Goal: Task Accomplishment & Management: Manage account settings

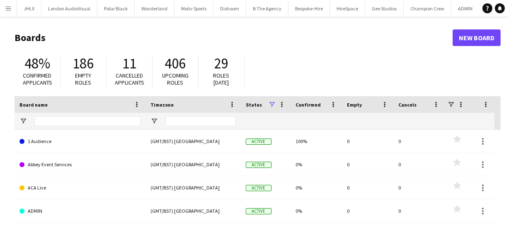
click at [7, 8] on app-icon "Menu" at bounding box center [8, 8] width 7 height 7
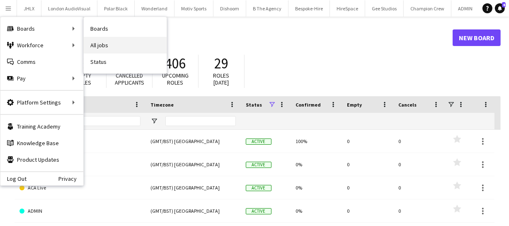
click at [102, 43] on link "All jobs" at bounding box center [125, 45] width 83 height 17
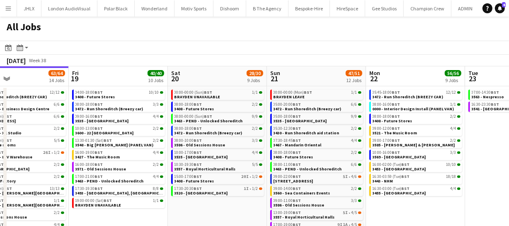
scroll to position [0, 329]
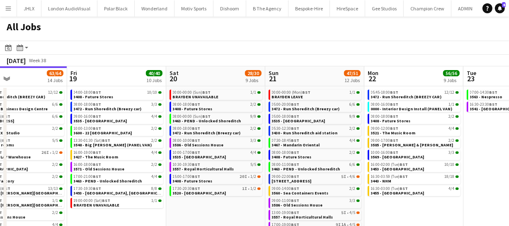
drag, startPoint x: 323, startPoint y: 161, endPoint x: 193, endPoint y: 167, distance: 130.6
click at [193, 167] on app-calendar-viewport "Mon 15 37/37 9 Jobs Tue 16 56/57 16 Jobs Wed 17 74/75 16 Jobs Thu 18 63/64 14 J…" at bounding box center [254, 175] width 509 height 219
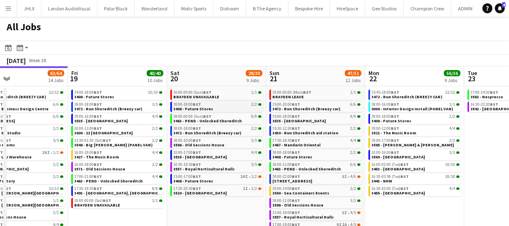
click at [203, 108] on span "3408 - Future Stores" at bounding box center [194, 108] width 40 height 5
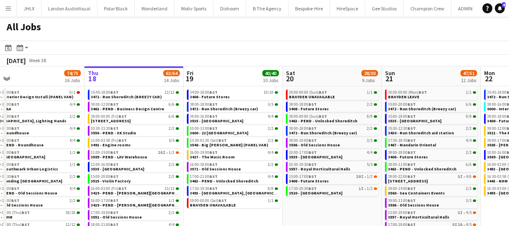
scroll to position [0, 174]
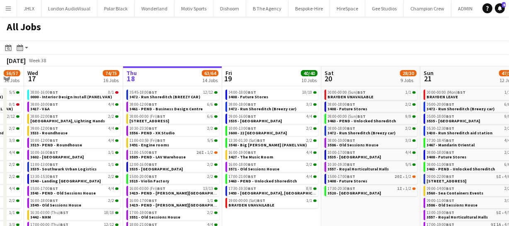
drag, startPoint x: 77, startPoint y: 170, endPoint x: 231, endPoint y: 150, distance: 155.5
click at [231, 150] on app-calendar-viewport "Mon 15 37/37 9 Jobs Tue 16 56/57 16 Jobs Wed 17 74/75 16 Jobs Thu 18 63/64 14 J…" at bounding box center [254, 175] width 509 height 219
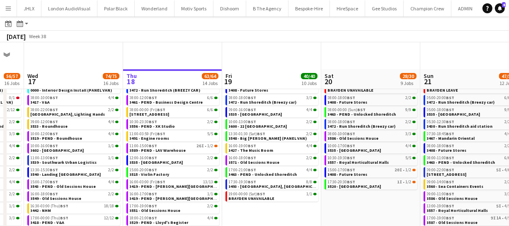
scroll to position [0, 0]
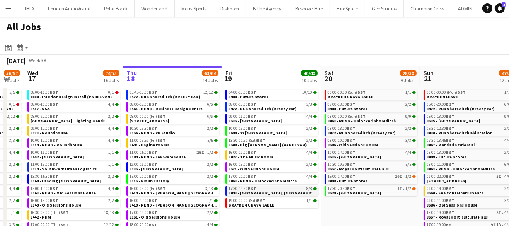
click at [256, 191] on span "3493 - [GEOGRAPHIC_DATA], [GEOGRAPHIC_DATA]" at bounding box center [277, 192] width 97 height 5
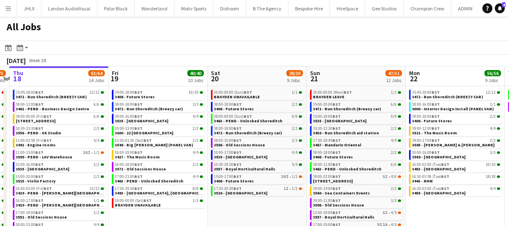
drag, startPoint x: 423, startPoint y: 206, endPoint x: 341, endPoint y: 153, distance: 98.4
click at [341, 153] on app-calendar-viewport "Mon 15 37/37 9 Jobs Tue 16 56/57 16 Jobs Wed 17 74/75 16 Jobs Thu 18 63/64 14 J…" at bounding box center [254, 175] width 509 height 219
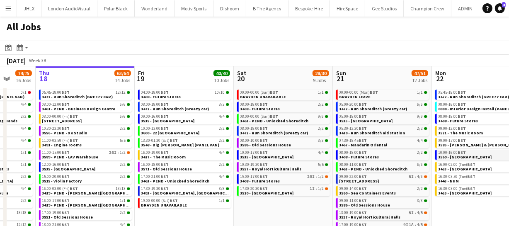
click at [448, 150] on span "10:00-16:00 BST" at bounding box center [452, 152] width 28 height 4
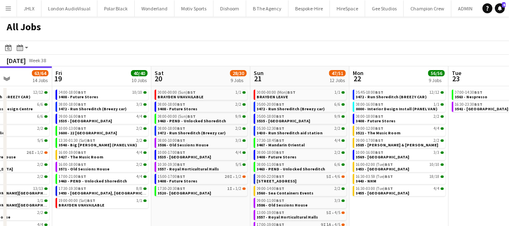
drag, startPoint x: 442, startPoint y: 156, endPoint x: 329, endPoint y: 157, distance: 112.7
click at [329, 157] on app-calendar-viewport "Mon 15 37/37 9 Jobs Tue 16 56/57 16 Jobs Wed 17 74/75 16 Jobs Thu 18 63/64 14 J…" at bounding box center [254, 175] width 509 height 219
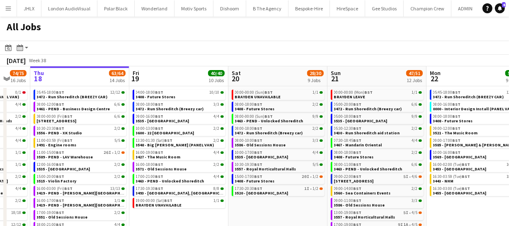
drag, startPoint x: 139, startPoint y: 158, endPoint x: 246, endPoint y: 159, distance: 107.3
click at [246, 159] on app-calendar-viewport "Mon 15 37/37 9 Jobs Tue 16 56/57 16 Jobs Wed 17 74/75 16 Jobs Thu 18 63/64 14 J…" at bounding box center [254, 175] width 509 height 219
click at [237, 153] on app-calendar-viewport "Mon 15 37/37 9 Jobs Tue 16 56/57 16 Jobs Wed 17 74/75 16 Jobs Thu 18 63/64 14 J…" at bounding box center [254, 175] width 509 height 219
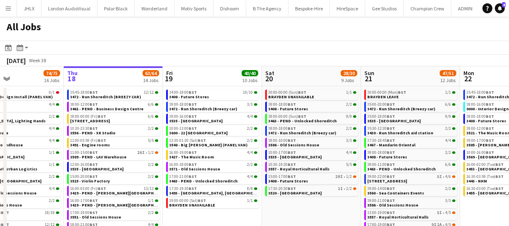
click at [255, 152] on app-calendar-viewport "Mon 15 37/37 9 Jobs Tue 16 56/57 16 Jobs Wed 17 74/75 16 Jobs Thu 18 63/64 14 J…" at bounding box center [254, 175] width 509 height 219
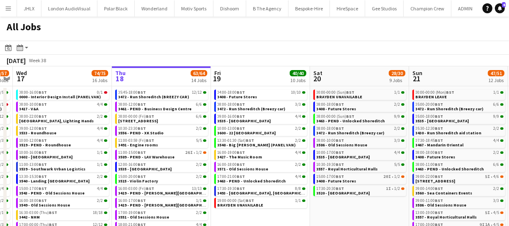
drag, startPoint x: 231, startPoint y: 151, endPoint x: 284, endPoint y: 156, distance: 53.7
click at [267, 153] on app-calendar-viewport "Mon 15 37/37 9 Jobs Tue 16 56/57 16 Jobs Wed 17 74/75 16 Jobs Thu 18 63/64 14 J…" at bounding box center [254, 175] width 509 height 219
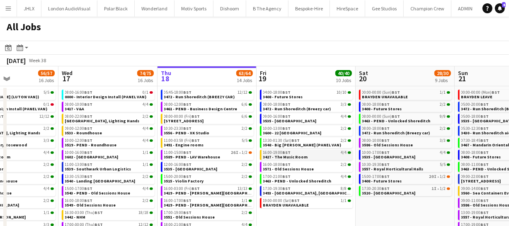
click at [257, 152] on app-calendar-viewport "Sun 14 20/21 5 Jobs Mon 15 37/37 9 Jobs Tue 16 56/57 16 Jobs Wed 17 74/75 16 Jo…" at bounding box center [254, 175] width 509 height 219
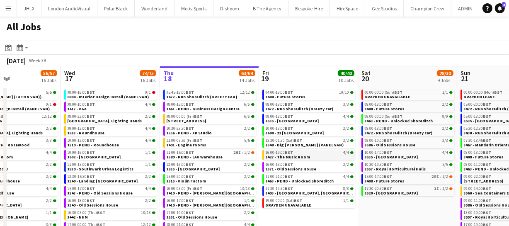
drag, startPoint x: 221, startPoint y: 145, endPoint x: 275, endPoint y: 154, distance: 55.0
click at [231, 145] on app-calendar-viewport "Sun 14 20/21 5 Jobs Mon 15 37/37 9 Jobs Tue 16 56/57 16 Jobs Wed 17 74/75 16 Jo…" at bounding box center [254, 175] width 509 height 219
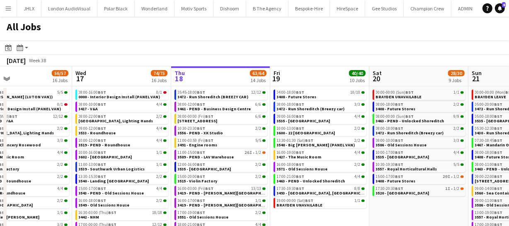
click at [2, 47] on app-toolbar "Date picker SEP 2025 SEP 2025 Monday M Tuesday T Wednesday W Thursday T Friday …" at bounding box center [254, 48] width 509 height 14
click at [7, 49] on icon at bounding box center [8, 48] width 3 height 3
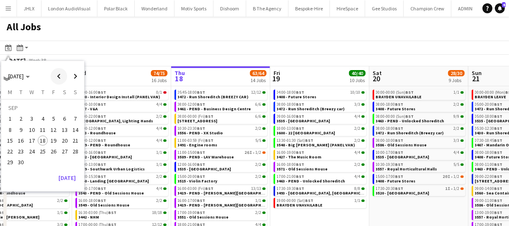
click at [58, 75] on span "Previous month" at bounding box center [59, 76] width 17 height 17
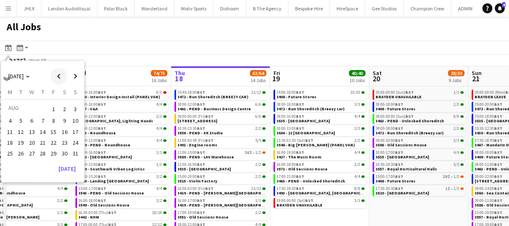
click at [58, 75] on span "Previous month" at bounding box center [59, 76] width 17 height 17
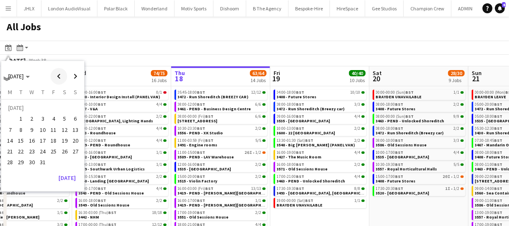
click at [58, 75] on span "Previous month" at bounding box center [59, 76] width 17 height 17
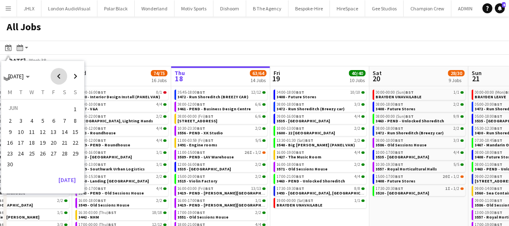
click at [58, 75] on span "Previous month" at bounding box center [59, 76] width 17 height 17
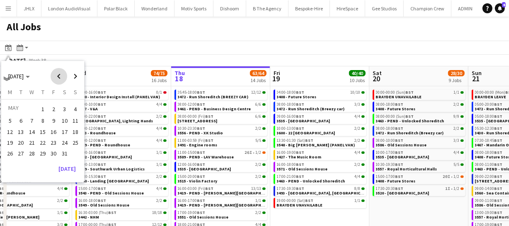
click at [58, 75] on span "Previous month" at bounding box center [59, 76] width 17 height 17
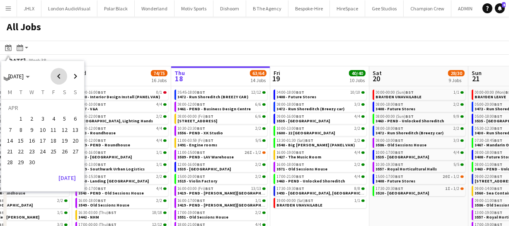
click at [58, 75] on span "Previous month" at bounding box center [59, 76] width 17 height 17
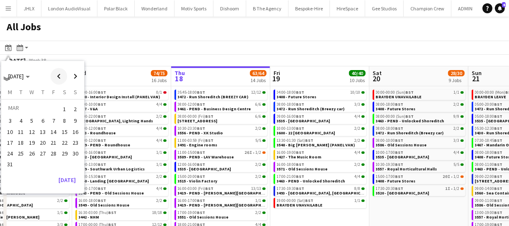
click at [58, 75] on span "Previous month" at bounding box center [59, 76] width 17 height 17
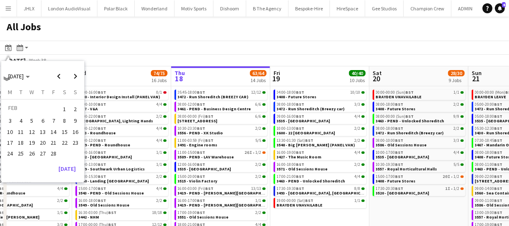
click at [42, 147] on button "20" at bounding box center [42, 142] width 11 height 11
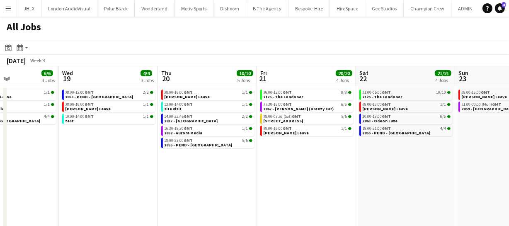
drag, startPoint x: 253, startPoint y: 159, endPoint x: 274, endPoint y: 167, distance: 22.9
click at [265, 163] on app-calendar-viewport "Sun 16 7/7 3 Jobs Mon 17 20/20 5 Jobs Tue 18 6/6 3 Jobs Wed 19 4/4 3 Jobs Thu 2…" at bounding box center [254, 185] width 509 height 239
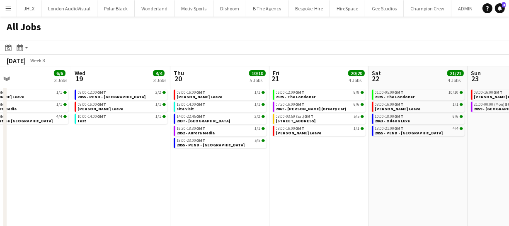
click at [406, 125] on div "10:00-18:00 GMT 6/6 2863 - Odeon Luxe" at bounding box center [418, 120] width 93 height 12
click at [409, 120] on link "10:00-18:00 GMT 6/6 2863 - Odeon Luxe" at bounding box center [419, 119] width 88 height 10
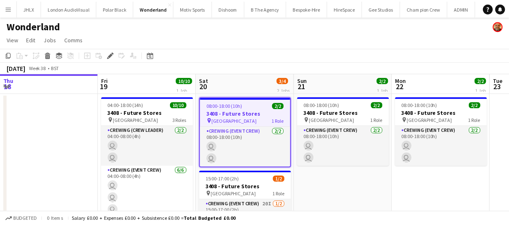
scroll to position [0, 285]
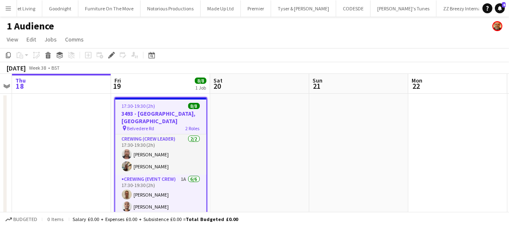
scroll to position [0, 2910]
click at [176, 114] on h3 "3493 - [GEOGRAPHIC_DATA], [GEOGRAPHIC_DATA]" at bounding box center [160, 117] width 91 height 15
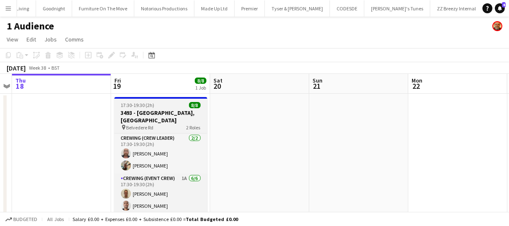
click at [166, 105] on div "17:30-19:30 (2h) 8/8" at bounding box center [160, 105] width 93 height 6
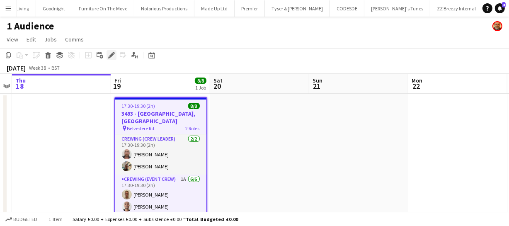
click at [115, 54] on div "Edit" at bounding box center [111, 55] width 10 height 10
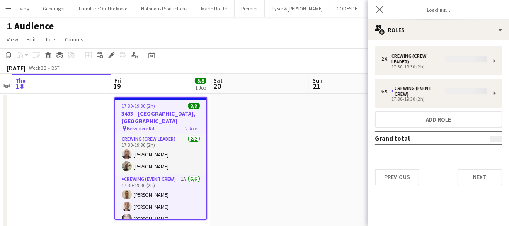
type input "**********"
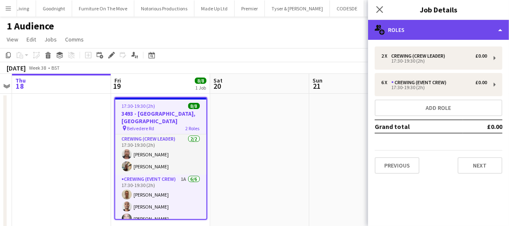
click at [403, 38] on div "multiple-users-add Roles" at bounding box center [438, 30] width 141 height 20
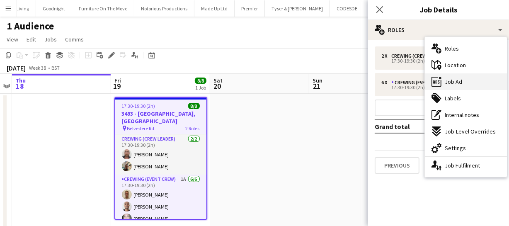
click at [457, 87] on div "ads-window Job Ad" at bounding box center [466, 81] width 82 height 17
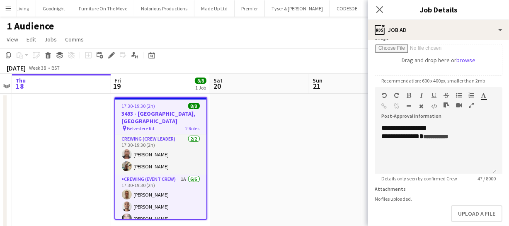
scroll to position [150, 0]
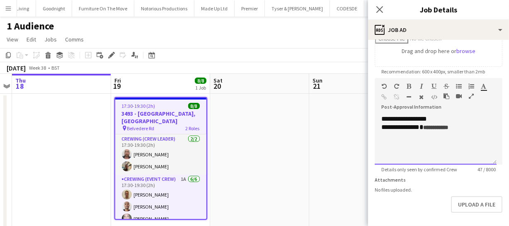
click at [408, 128] on div "**********" at bounding box center [435, 127] width 109 height 9
drag, startPoint x: 405, startPoint y: 128, endPoint x: 504, endPoint y: 128, distance: 99.0
click at [504, 128] on mat-expansion-panel "**********" at bounding box center [438, 133] width 141 height 186
click at [377, 10] on icon "Close pop-in" at bounding box center [379, 9] width 8 height 8
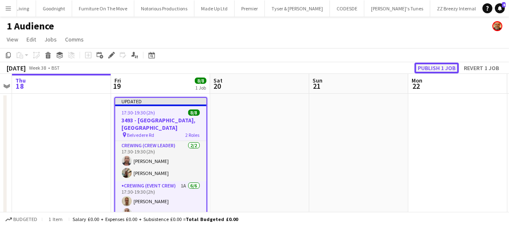
click at [435, 71] on button "Publish 1 job" at bounding box center [436, 68] width 44 height 11
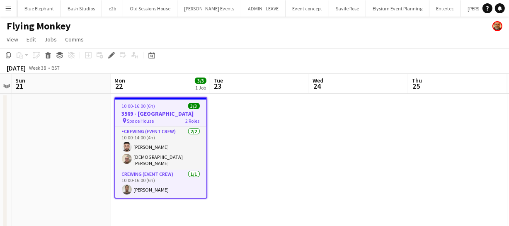
scroll to position [0, 1574]
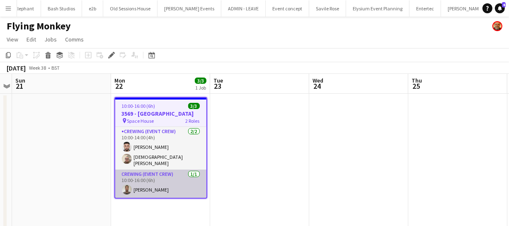
click at [133, 188] on app-card-role "Crewing (Event Crew) 1/1 10:00-16:00 (6h) Jordan Dunkley" at bounding box center [160, 183] width 91 height 28
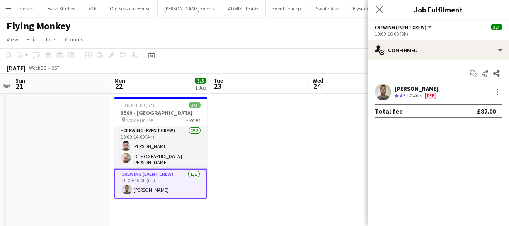
click at [387, 91] on app-user-avatar at bounding box center [383, 92] width 17 height 17
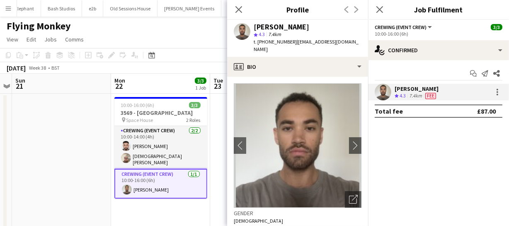
drag, startPoint x: 265, startPoint y: 42, endPoint x: 291, endPoint y: 41, distance: 26.5
click at [291, 41] on div "t. +447584633218 | jordan_dunkley@hotmail.co.uk" at bounding box center [308, 45] width 108 height 15
copy div "7584633218 |"
click at [243, 13] on app-icon "Close pop-in" at bounding box center [239, 10] width 12 height 12
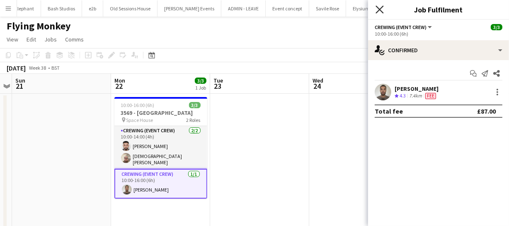
click at [382, 8] on icon "Close pop-in" at bounding box center [379, 9] width 8 height 8
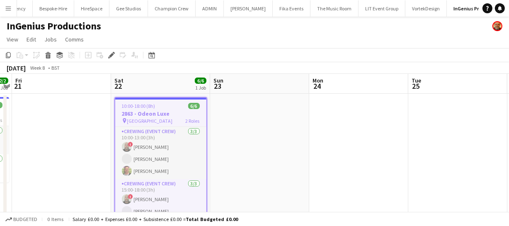
scroll to position [0, 261]
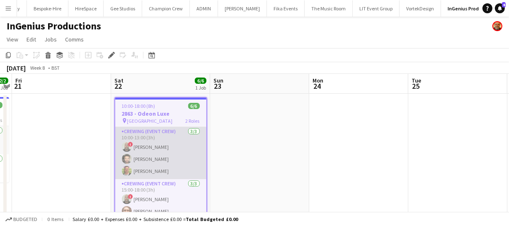
drag, startPoint x: 97, startPoint y: 143, endPoint x: 181, endPoint y: 131, distance: 85.0
click at [149, 133] on app-calendar-viewport "Tue 18 Wed 19 Thu 20 2/2 1 Job Fri 21 Sat 22 6/6 1 Job Sun 23 Mon 24 Tue 25 Wed…" at bounding box center [254, 155] width 509 height 162
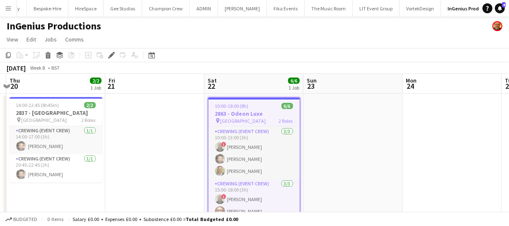
drag, startPoint x: 108, startPoint y: 138, endPoint x: 190, endPoint y: 145, distance: 82.4
click at [157, 139] on app-calendar-viewport "Tue 18 Wed 19 Thu 20 2/2 1 Job Fri 21 Sat 22 6/6 1 Job Sun 23 Mon 24 Tue 25 Wed…" at bounding box center [254, 155] width 509 height 162
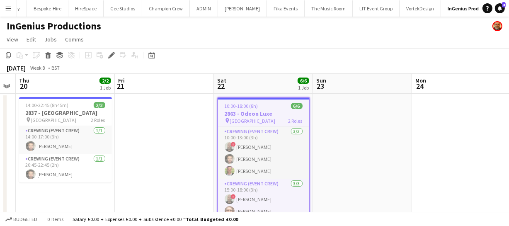
drag, startPoint x: 145, startPoint y: 134, endPoint x: 183, endPoint y: 136, distance: 38.1
click at [175, 134] on app-calendar-viewport "Tue 18 Wed 19 Thu 20 2/2 1 Job Fri 21 Sat 22 6/6 1 Job Sun 23 Mon 24 Tue 25 Wed…" at bounding box center [254, 155] width 509 height 162
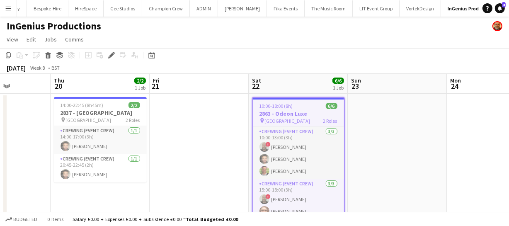
drag, startPoint x: 88, startPoint y: 124, endPoint x: 52, endPoint y: 114, distance: 37.5
click at [121, 131] on app-calendar-viewport "Mon 17 14/14 2 Jobs Tue 18 Wed 19 Thu 20 2/2 1 Job Fri 21 Sat 22 6/6 1 Job Sun …" at bounding box center [254, 215] width 509 height 283
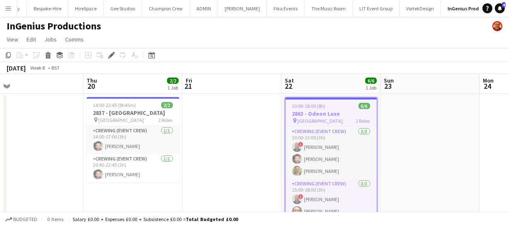
drag, startPoint x: 29, startPoint y: 111, endPoint x: 178, endPoint y: 145, distance: 153.0
click at [109, 128] on app-calendar-viewport "Mon 17 14/14 2 Jobs Tue 18 Wed 19 Thu 20 2/2 1 Job Fri 21 Sat 22 6/6 1 Job Sun …" at bounding box center [254, 215] width 509 height 283
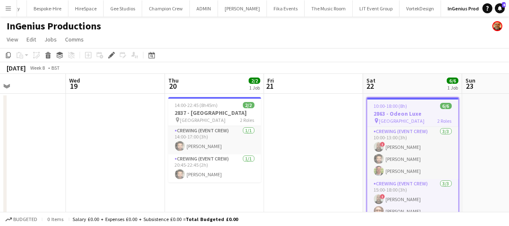
drag, startPoint x: 101, startPoint y: 138, endPoint x: 80, endPoint y: 135, distance: 21.2
click at [118, 140] on app-calendar-viewport "Sun 16 2/2 1 Job Mon 17 14/14 2 Jobs Tue 18 Wed 19 Thu 20 2/2 1 Job Fri 21 Sat …" at bounding box center [254, 215] width 509 height 283
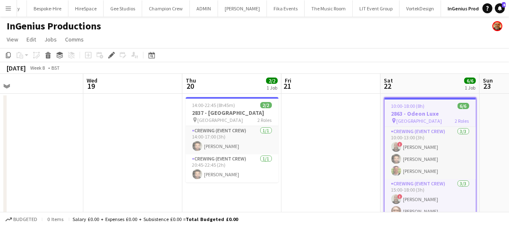
drag, startPoint x: 84, startPoint y: 132, endPoint x: 137, endPoint y: 137, distance: 53.7
click at [97, 132] on app-calendar-viewport "Sun 16 2/2 1 Job Mon 17 14/14 2 Jobs Tue 18 Wed 19 Thu 20 2/2 1 Job Fri 21 Sat …" at bounding box center [254, 215] width 509 height 283
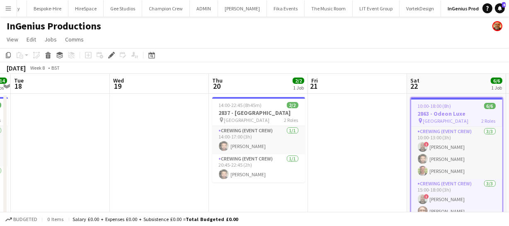
drag, startPoint x: 63, startPoint y: 128, endPoint x: 128, endPoint y: 138, distance: 65.7
click at [85, 131] on app-calendar-viewport "Sun 16 2/2 1 Job Mon 17 14/14 2 Jobs Tue 18 Wed 19 Thu 20 2/2 1 Job Fri 21 Sat …" at bounding box center [254, 215] width 509 height 283
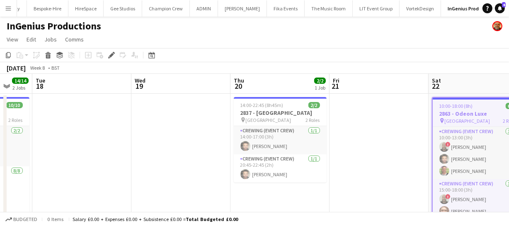
click at [123, 137] on app-calendar-viewport "Sun 16 2/2 1 Job Mon 17 14/14 2 Jobs Tue 18 Wed 19 Thu 20 2/2 1 Job Fri 21 Sat …" at bounding box center [254, 215] width 509 height 283
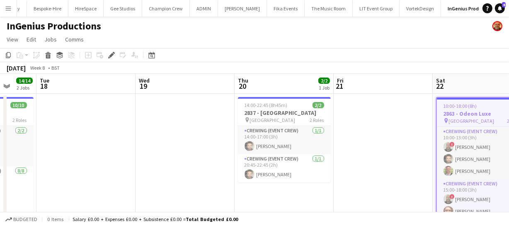
drag, startPoint x: 105, startPoint y: 141, endPoint x: 133, endPoint y: 142, distance: 28.2
click at [118, 140] on app-calendar-viewport "Sat 15 9/9 1 Job Sun 16 2/2 1 Job Mon 17 14/14 2 Jobs Tue 18 Wed 19 Thu 20 2/2 …" at bounding box center [254, 215] width 509 height 283
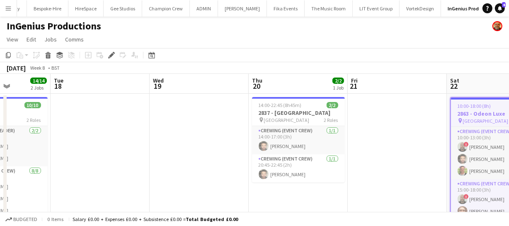
drag, startPoint x: 139, startPoint y: 137, endPoint x: 166, endPoint y: 132, distance: 27.3
click at [166, 137] on app-calendar-viewport "Sat 15 9/9 1 Job Sun 16 2/2 1 Job Mon 17 14/14 2 Jobs Tue 18 Wed 19 Thu 20 2/2 …" at bounding box center [254, 215] width 509 height 283
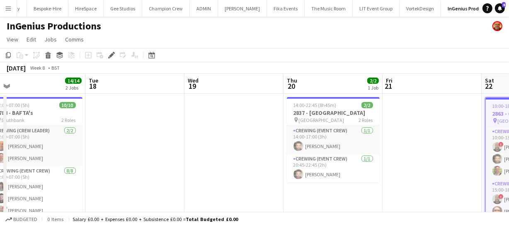
click at [155, 130] on app-calendar-viewport "Sat 15 9/9 1 Job Sun 16 2/2 1 Job Mon 17 14/14 2 Jobs Tue 18 Wed 19 Thu 20 2/2 …" at bounding box center [254, 215] width 509 height 283
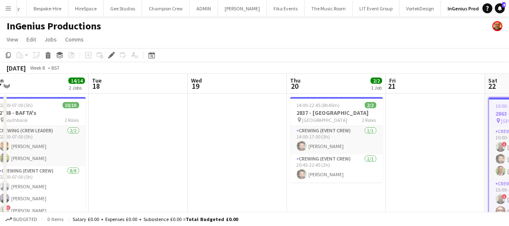
drag, startPoint x: 178, startPoint y: 129, endPoint x: 184, endPoint y: 135, distance: 8.2
click at [190, 130] on app-calendar-viewport "Sat 15 9/9 1 Job Sun 16 2/2 1 Job Mon 17 14/14 2 Jobs Tue 18 Wed 19 Thu 20 2/2 …" at bounding box center [254, 215] width 509 height 283
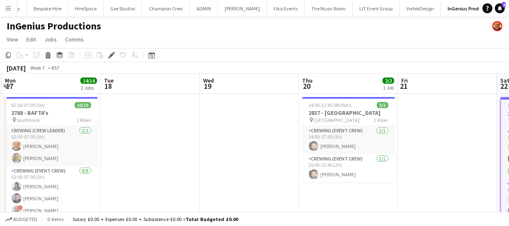
drag, startPoint x: 182, startPoint y: 135, endPoint x: 226, endPoint y: 137, distance: 44.0
click at [196, 135] on app-calendar-viewport "Sat 15 9/9 1 Job Sun 16 2/2 1 Job Mon 17 14/14 2 Jobs Tue 18 Wed 19 Thu 20 2/2 …" at bounding box center [254, 215] width 509 height 283
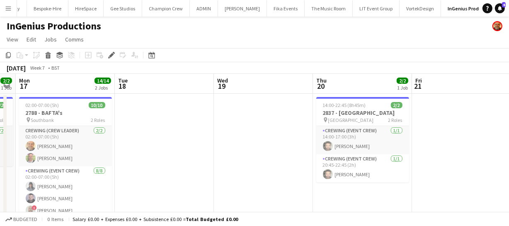
drag, startPoint x: 200, startPoint y: 143, endPoint x: 229, endPoint y: 143, distance: 29.4
click at [210, 142] on app-calendar-viewport "Sat 15 9/9 1 Job Sun 16 2/2 1 Job Mon 17 14/14 2 Jobs Tue 18 Wed 19 Thu 20 2/2 …" at bounding box center [254, 215] width 509 height 283
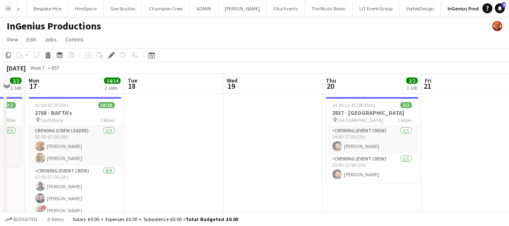
drag, startPoint x: 182, startPoint y: 135, endPoint x: 218, endPoint y: 142, distance: 36.8
click at [206, 137] on app-calendar-viewport "Sat 15 9/9 1 Job Sun 16 2/2 1 Job Mon 17 14/14 2 Jobs Tue 18 Wed 19 Thu 20 2/2 …" at bounding box center [254, 215] width 509 height 283
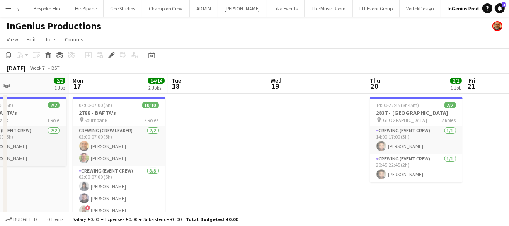
click at [216, 140] on app-calendar-viewport "Fri 14 2/2 1 Job Sat 15 9/9 1 Job Sun 16 2/2 1 Job Mon 17 14/14 2 Jobs Tue 18 W…" at bounding box center [254, 215] width 509 height 283
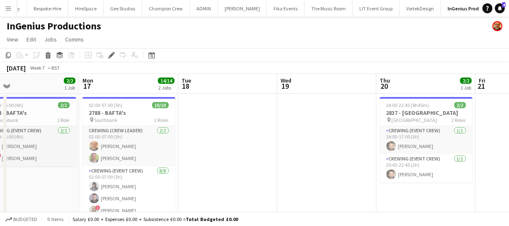
drag, startPoint x: 217, startPoint y: 145, endPoint x: 236, endPoint y: 144, distance: 18.7
click at [229, 144] on app-calendar-viewport "Fri 14 2/2 1 Job Sat 15 9/9 1 Job Sun 16 2/2 1 Job Mon 17 14/14 2 Jobs Tue 18 W…" at bounding box center [254, 215] width 509 height 283
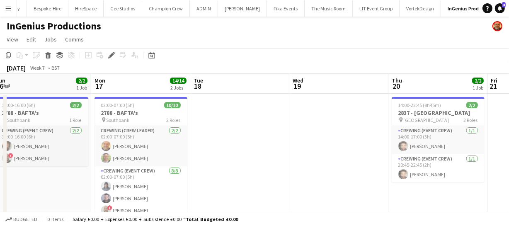
click at [271, 150] on app-calendar-viewport "Fri 14 2/2 1 Job Sat 15 9/9 1 Job Sun 16 2/2 1 Job Mon 17 14/14 2 Jobs Tue 18 W…" at bounding box center [254, 215] width 509 height 283
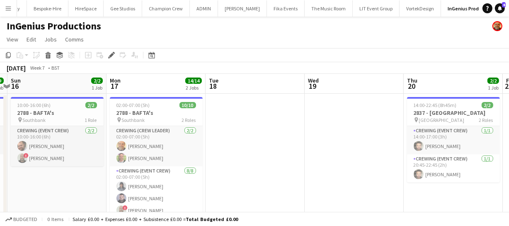
drag, startPoint x: 275, startPoint y: 154, endPoint x: 286, endPoint y: 155, distance: 10.8
click at [283, 154] on app-calendar-viewport "Fri 14 2/2 1 Job Sat 15 9/9 1 Job Sun 16 2/2 1 Job Mon 17 14/14 2 Jobs Tue 18 W…" at bounding box center [254, 215] width 509 height 283
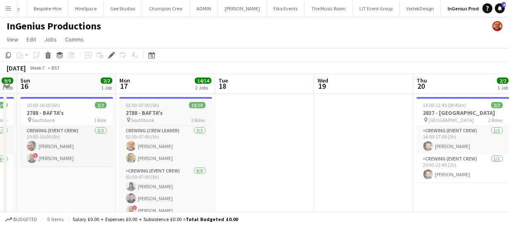
click at [157, 108] on app-job-card "02:00-07:00 (5h) 10/10 2788 - BAFTA's pin Southbank 2 Roles Crewing (Crew Leade…" at bounding box center [165, 158] width 93 height 123
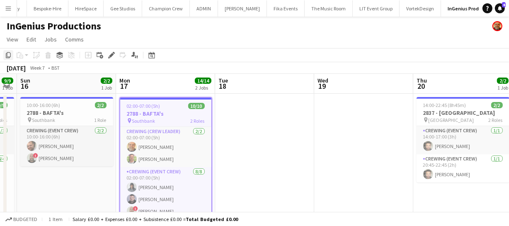
click at [5, 55] on icon "Copy" at bounding box center [8, 55] width 7 height 7
click at [148, 54] on icon "Date picker" at bounding box center [151, 55] width 7 height 7
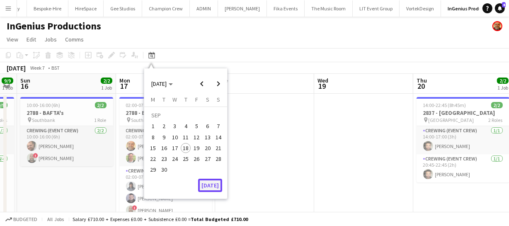
click at [205, 185] on button "[DATE]" at bounding box center [210, 185] width 24 height 13
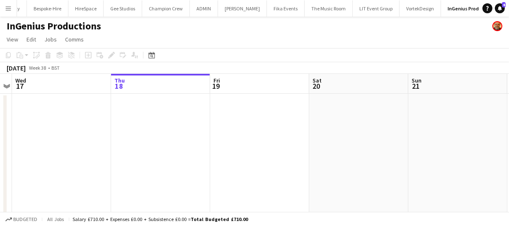
drag, startPoint x: 319, startPoint y: 168, endPoint x: 290, endPoint y: 166, distance: 28.7
click at [302, 167] on app-calendar-viewport "Sun 14 Mon 15 Tue 16 Wed 17 Thu 18 Fri 19 Sat 20 Sun 21 Mon 22 Tue 23 Wed 24" at bounding box center [254, 215] width 509 height 283
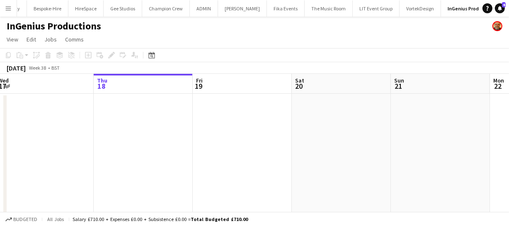
click at [191, 133] on app-calendar-viewport "Sun 14 Mon 15 Tue 16 Wed 17 Thu 18 Fri 19 Sat 20 Sun 21 Mon 22 Tue 23 Wed 24" at bounding box center [254, 215] width 509 height 283
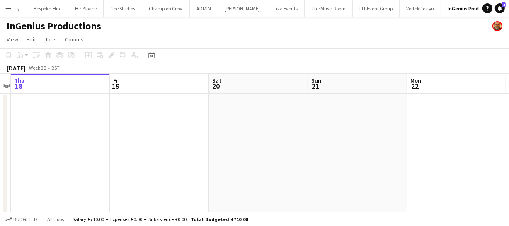
click at [183, 126] on app-calendar-viewport "Sun 14 Mon 15 Tue 16 Wed 17 Thu 18 Fri 19 Sat 20 Sun 21 Mon 22 Tue 23 Wed 24" at bounding box center [254, 215] width 509 height 283
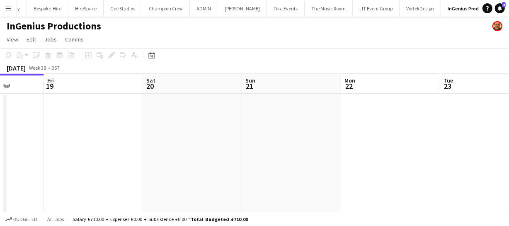
click at [192, 128] on app-calendar-viewport "Tue 16 Wed 17 Thu 18 Fri 19 Sat 20 Sun 21 Mon 22 Tue 23 Wed 24 Thu 25 Fri 26" at bounding box center [254, 215] width 509 height 283
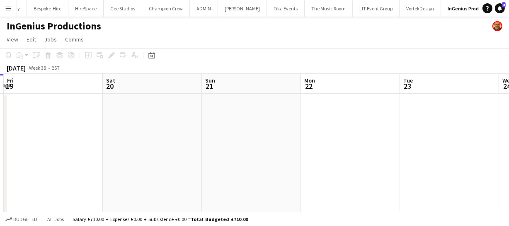
drag, startPoint x: 185, startPoint y: 124, endPoint x: 205, endPoint y: 125, distance: 19.5
click at [187, 124] on app-calendar-viewport "Tue 16 Wed 17 Thu 18 Fri 19 Sat 20 Sun 21 Mon 22 Tue 23 Wed 24 Thu 25 Fri 26" at bounding box center [254, 215] width 509 height 283
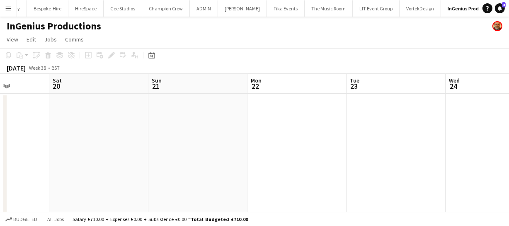
click at [176, 126] on app-calendar-viewport "Tue 16 Wed 17 Thu 18 Fri 19 Sat 20 Sun 21 Mon 22 Tue 23 Wed 24 Thu 25 Fri 26" at bounding box center [254, 215] width 509 height 283
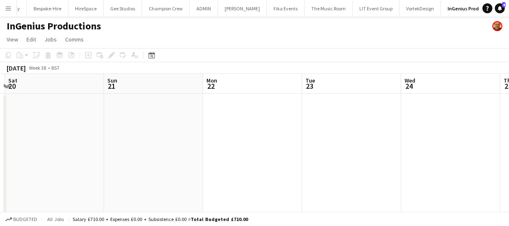
click at [180, 126] on app-calendar-viewport "Tue 16 Wed 17 Thu 18 Fri 19 Sat 20 Sun 21 Mon 22 Tue 23 Wed 24 Thu 25 Fri 26" at bounding box center [254, 215] width 509 height 283
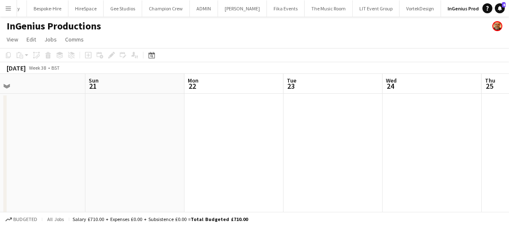
click at [147, 117] on app-calendar-viewport "Thu 18 Fri 19 Sat 20 Sun 21 Mon 22 Tue 23 Wed 24 Thu 25 Fri 26 Sat 27 Sun 28" at bounding box center [254, 215] width 509 height 283
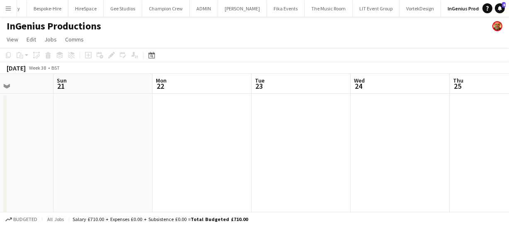
click at [386, 109] on app-date-cell at bounding box center [399, 225] width 99 height 263
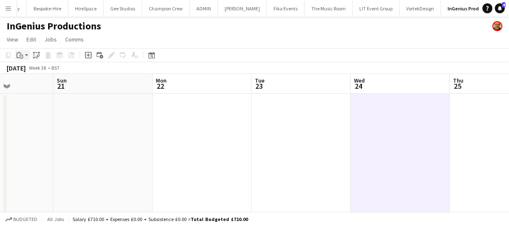
click at [20, 55] on icon at bounding box center [21, 57] width 4 height 4
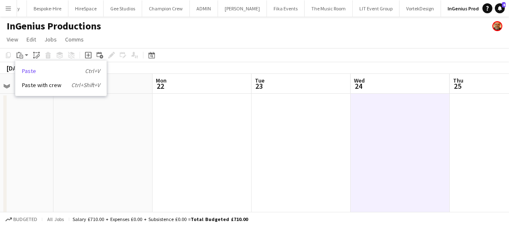
click at [24, 72] on link "Paste Ctrl+V" at bounding box center [61, 70] width 78 height 7
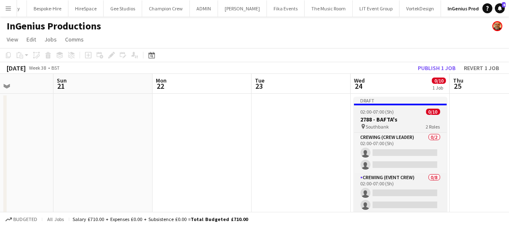
click at [377, 119] on h3 "2788 - BAFTA's" at bounding box center [400, 119] width 93 height 7
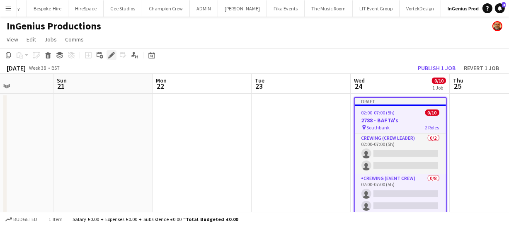
click at [108, 56] on icon "Edit" at bounding box center [111, 55] width 7 height 7
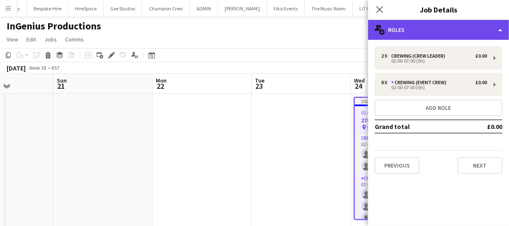
click at [417, 24] on div "multiple-users-add Roles" at bounding box center [438, 30] width 141 height 20
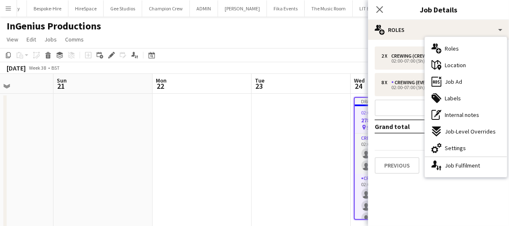
click at [459, 145] on span "Settings" at bounding box center [455, 147] width 21 height 7
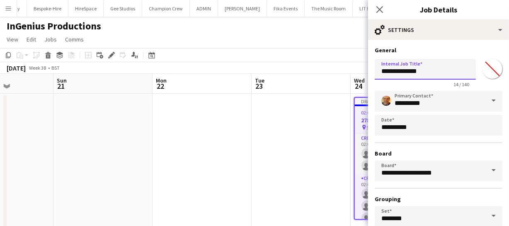
drag, startPoint x: 394, startPoint y: 71, endPoint x: 368, endPoint y: 73, distance: 26.2
click at [368, 73] on form "**********" at bounding box center [438, 168] width 141 height 244
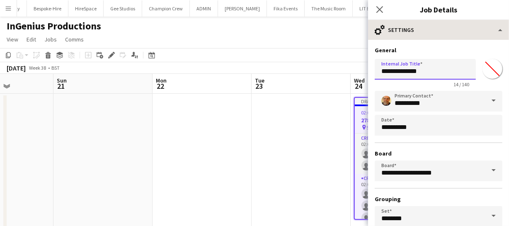
type input "**********"
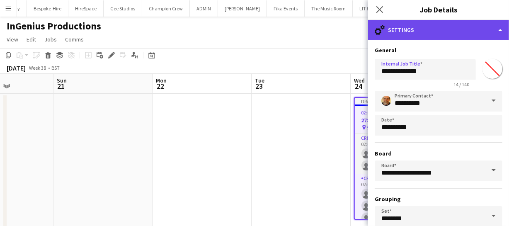
click at [439, 28] on div "cog-double-3 Settings" at bounding box center [438, 30] width 141 height 20
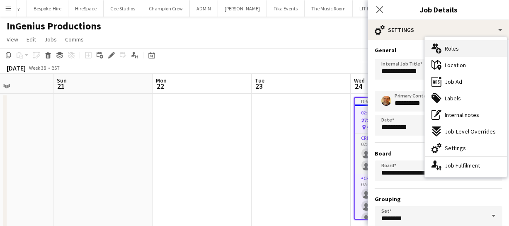
click at [447, 48] on span "Roles" at bounding box center [452, 48] width 14 height 7
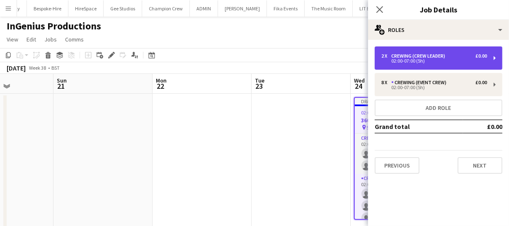
click at [434, 57] on div "Crewing (Crew Leader)" at bounding box center [419, 56] width 57 height 6
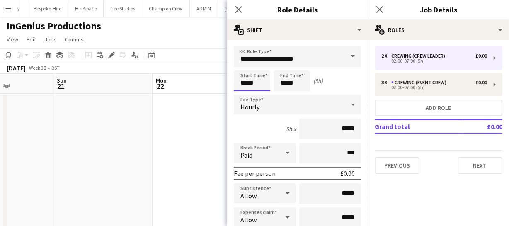
click at [256, 78] on input "*****" at bounding box center [252, 80] width 36 height 21
drag, startPoint x: 259, startPoint y: 83, endPoint x: 215, endPoint y: 75, distance: 45.0
click at [222, 79] on body "Menu Boards Boards Boards All jobs Status Workforce Workforce My Workforce Recr…" at bounding box center [254, 185] width 509 height 371
type input "*****"
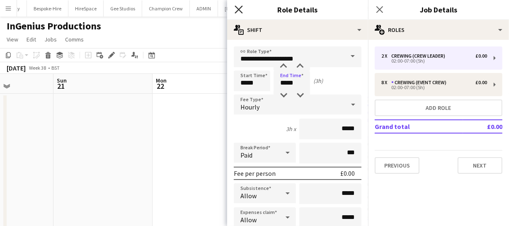
click at [236, 11] on icon at bounding box center [238, 9] width 8 height 8
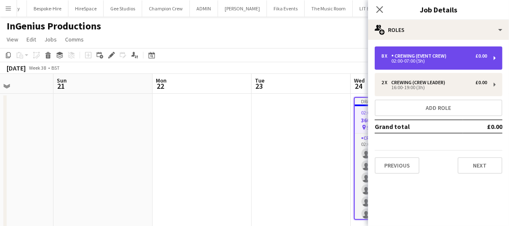
click at [417, 58] on div "Crewing (Event Crew)" at bounding box center [420, 56] width 58 height 6
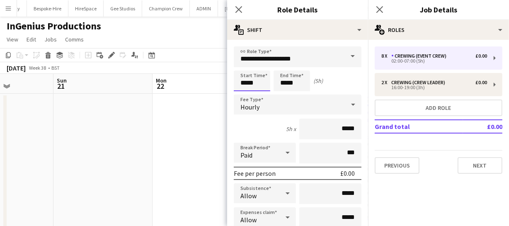
drag, startPoint x: 256, startPoint y: 81, endPoint x: 201, endPoint y: 82, distance: 54.7
click at [201, 82] on body "Menu Boards Boards Boards All jobs Status Workforce Workforce My Workforce Recr…" at bounding box center [254, 185] width 509 height 371
type input "*****"
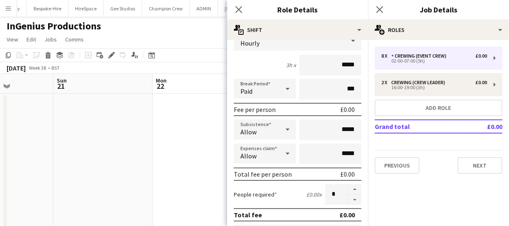
scroll to position [75, 0]
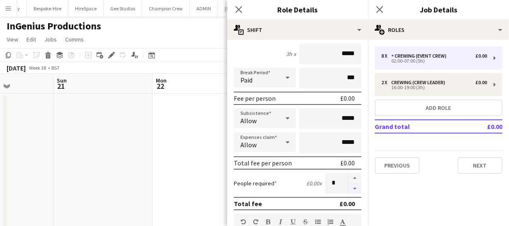
type input "*****"
click at [349, 188] on button "button" at bounding box center [354, 189] width 13 height 10
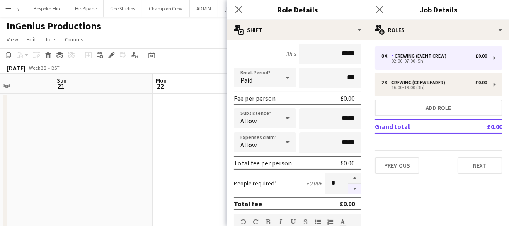
click at [349, 188] on button "button" at bounding box center [354, 189] width 13 height 10
type input "*"
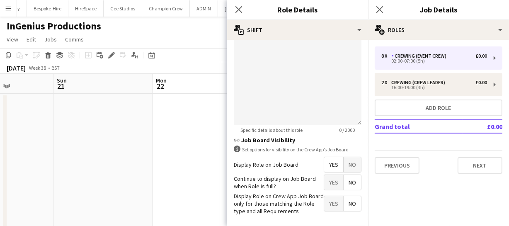
scroll to position [301, 0]
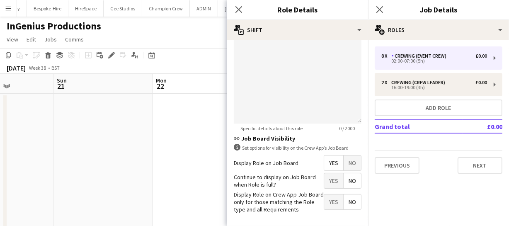
click at [324, 165] on span "Yes" at bounding box center [333, 162] width 19 height 15
click at [239, 9] on icon at bounding box center [238, 9] width 8 height 8
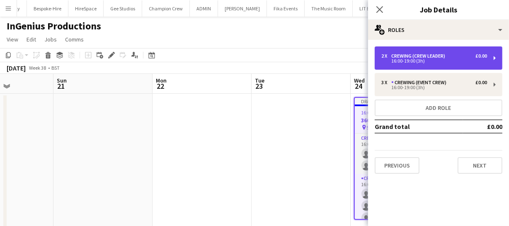
click at [418, 49] on div "2 x Crewing (Crew Leader) £0.00 16:00-19:00 (3h)" at bounding box center [439, 57] width 128 height 23
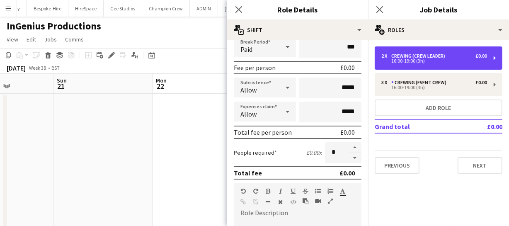
scroll to position [113, 0]
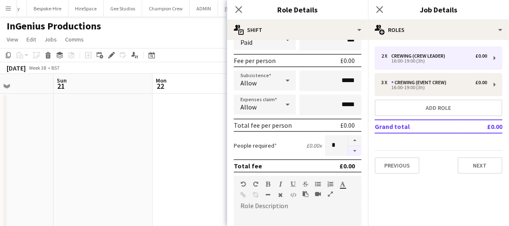
click at [351, 146] on button "button" at bounding box center [354, 151] width 13 height 10
type input "*"
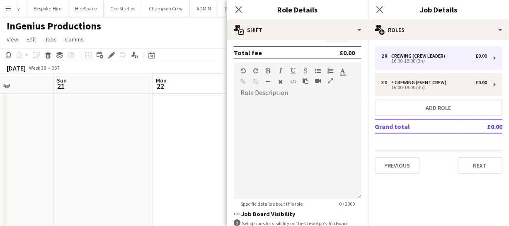
scroll to position [292, 0]
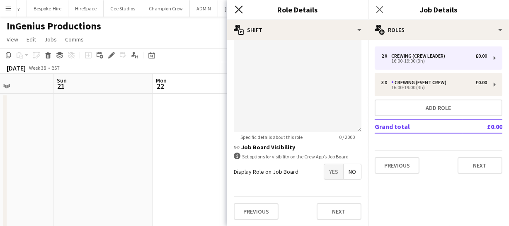
click at [237, 5] on icon "Close pop-in" at bounding box center [238, 9] width 8 height 8
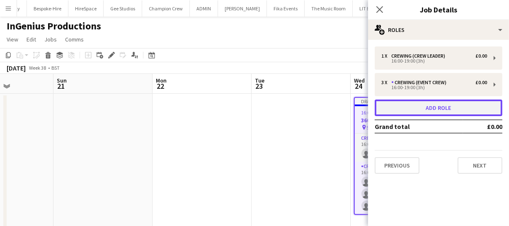
click at [426, 105] on button "Add role" at bounding box center [439, 107] width 128 height 17
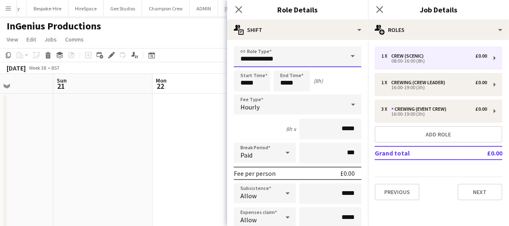
click at [338, 56] on input "**********" at bounding box center [298, 56] width 128 height 21
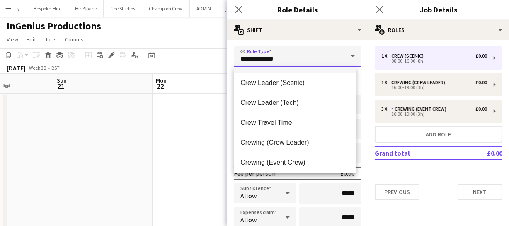
scroll to position [75, 0]
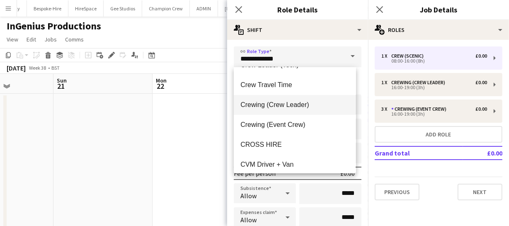
click at [304, 105] on span "Crewing (Crew Leader)" at bounding box center [294, 105] width 109 height 8
type input "**********"
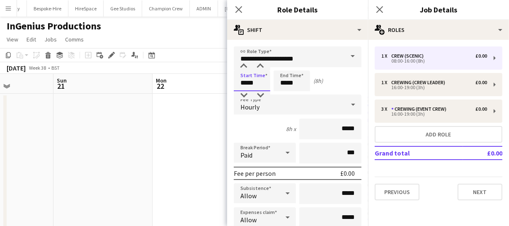
drag, startPoint x: 261, startPoint y: 81, endPoint x: 180, endPoint y: 68, distance: 81.4
click at [182, 74] on body "Menu Boards Boards Boards All jobs Status Workforce Workforce My Workforce Recr…" at bounding box center [254, 185] width 509 height 371
type input "*****"
click at [236, 12] on icon at bounding box center [238, 9] width 8 height 8
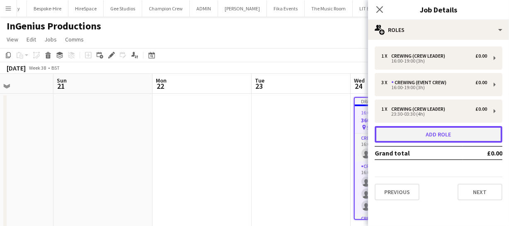
click at [423, 130] on button "Add role" at bounding box center [439, 134] width 128 height 17
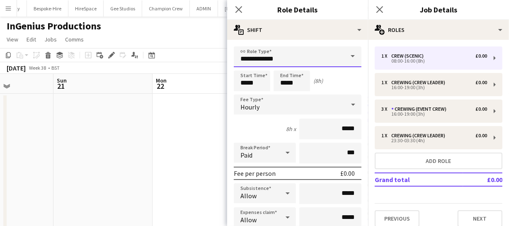
click at [304, 55] on input "**********" at bounding box center [298, 56] width 128 height 21
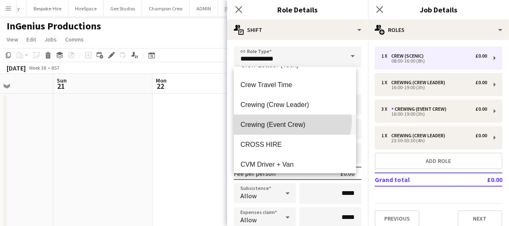
click at [290, 120] on mat-option "Crewing (Event Crew)" at bounding box center [295, 125] width 122 height 20
type input "**********"
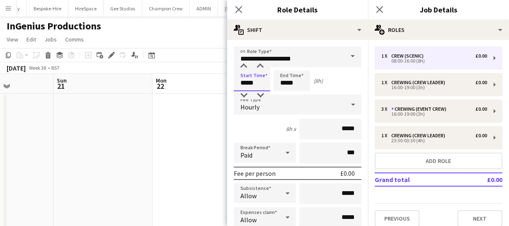
drag, startPoint x: 257, startPoint y: 81, endPoint x: 190, endPoint y: 85, distance: 67.2
click at [192, 85] on body "Menu Boards Boards Boards All jobs Status Workforce Workforce My Workforce Recr…" at bounding box center [254, 185] width 509 height 371
type input "*****"
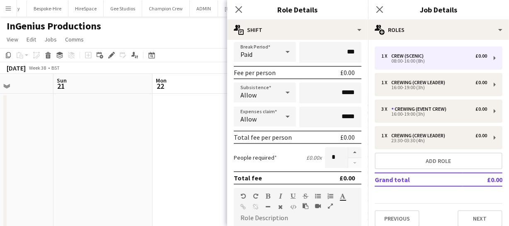
scroll to position [113, 0]
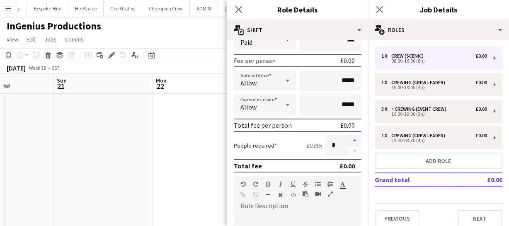
type input "*****"
click at [348, 138] on button "button" at bounding box center [354, 140] width 13 height 11
type input "*"
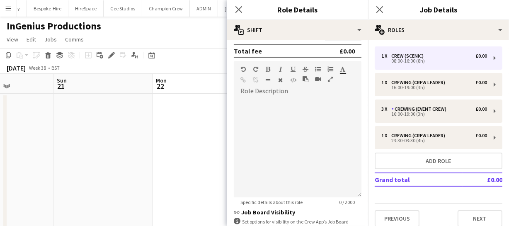
scroll to position [263, 0]
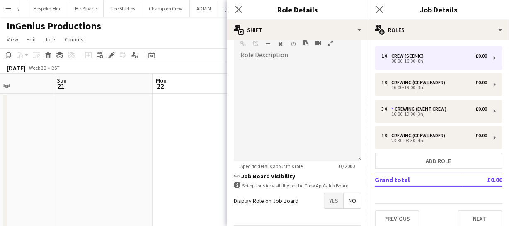
click at [330, 196] on span "Yes" at bounding box center [333, 200] width 19 height 15
click at [234, 9] on app-icon "Close pop-in" at bounding box center [239, 10] width 12 height 12
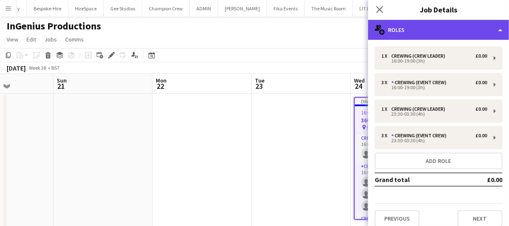
click at [423, 31] on div "multiple-users-add Roles" at bounding box center [438, 30] width 141 height 20
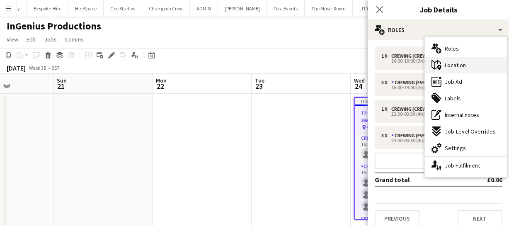
click at [472, 64] on div "maps-pin-1 Location" at bounding box center [466, 65] width 82 height 17
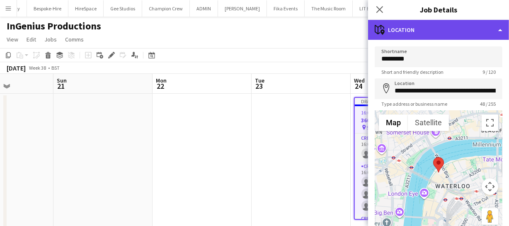
click at [452, 28] on div "maps-pin-1 Location" at bounding box center [438, 30] width 141 height 20
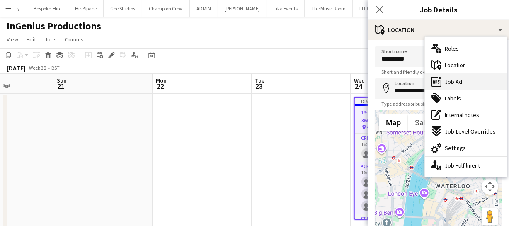
click at [467, 87] on div "ads-window Job Ad" at bounding box center [466, 81] width 82 height 17
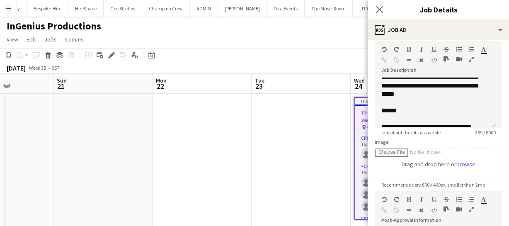
scroll to position [75, 0]
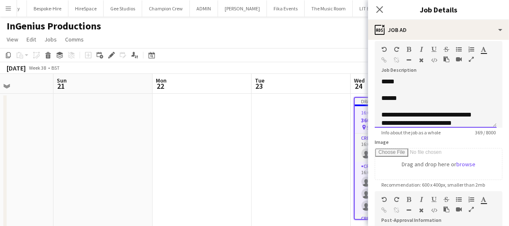
click at [385, 101] on span "******" at bounding box center [389, 98] width 16 height 6
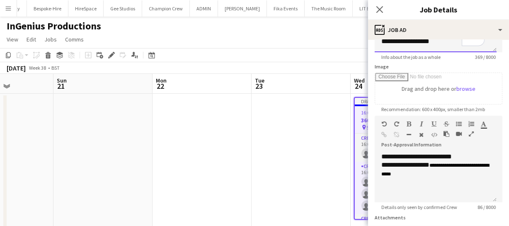
scroll to position [150, 0]
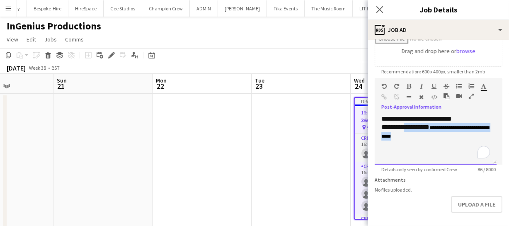
drag, startPoint x: 406, startPoint y: 125, endPoint x: 452, endPoint y: 139, distance: 48.5
click at [452, 139] on div "**********" at bounding box center [435, 132] width 109 height 18
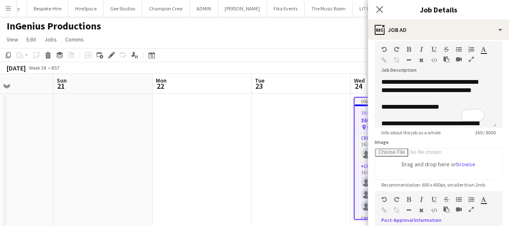
scroll to position [25, 0]
click at [377, 13] on app-icon "Close pop-in" at bounding box center [380, 10] width 12 height 12
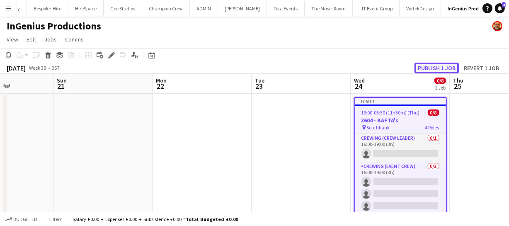
click at [422, 69] on button "Publish 1 job" at bounding box center [436, 68] width 44 height 11
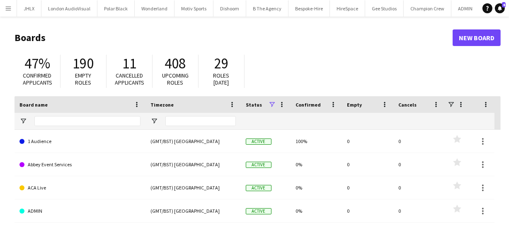
click at [8, 8] on app-icon "Menu" at bounding box center [8, 8] width 7 height 7
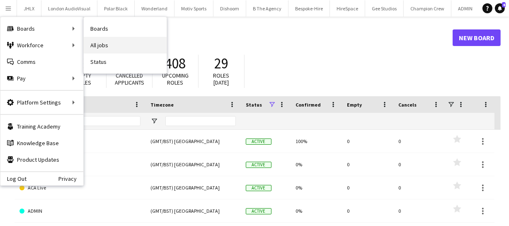
click at [109, 46] on link "All jobs" at bounding box center [125, 45] width 83 height 17
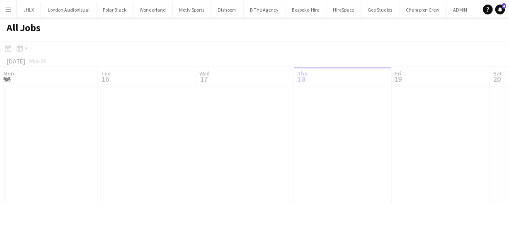
scroll to position [0, 198]
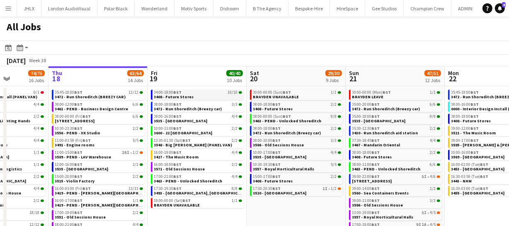
drag, startPoint x: 250, startPoint y: 106, endPoint x: 141, endPoint y: 97, distance: 109.7
click at [141, 97] on app-calendar-viewport "Mon 15 37/37 9 Jobs Tue 16 56/57 16 Jobs Wed 17 74/75 16 Jobs Thu 18 63/64 14 J…" at bounding box center [254, 175] width 509 height 219
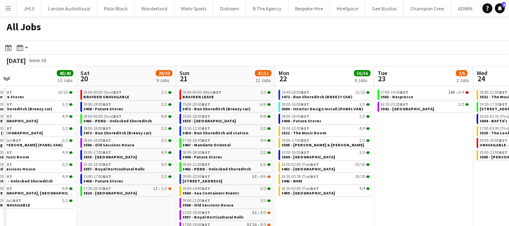
drag, startPoint x: 253, startPoint y: 149, endPoint x: 152, endPoint y: 140, distance: 101.1
click at [152, 140] on app-calendar-viewport "Wed 17 74/75 16 Jobs Thu 18 63/64 14 Jobs Fri 19 40/40 10 Jobs Sat 20 29/30 9 J…" at bounding box center [254, 175] width 509 height 219
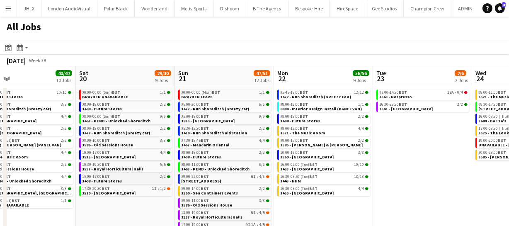
click at [130, 180] on link "15:00-17:00 BST 2/2 3408 - Future Stores" at bounding box center [126, 179] width 88 height 10
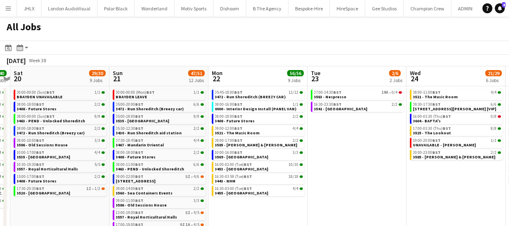
scroll to position [0, 290]
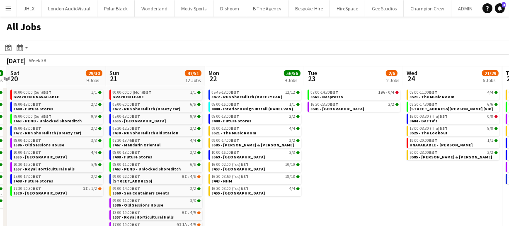
drag, startPoint x: 231, startPoint y: 126, endPoint x: 163, endPoint y: 127, distance: 68.4
click at [163, 127] on app-calendar-viewport "Wed 17 74/75 16 Jobs Thu 18 63/64 14 Jobs Fri 19 40/40 10 Jobs Sat 20 29/30 9 J…" at bounding box center [254, 175] width 509 height 219
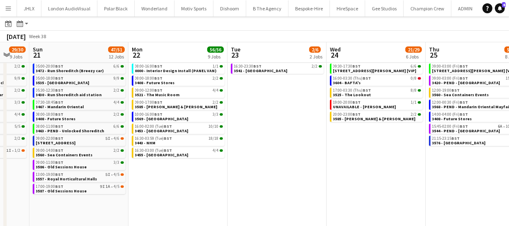
drag, startPoint x: 377, startPoint y: 130, endPoint x: 293, endPoint y: 126, distance: 83.8
click at [293, 126] on app-calendar-viewport "Wed 17 74/75 16 Jobs Thu 18 63/64 14 Jobs Fri 19 40/40 10 Jobs Sat 20 29/30 9 J…" at bounding box center [254, 125] width 509 height 244
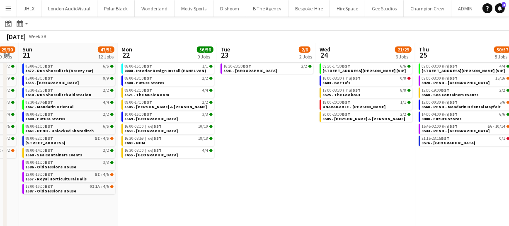
click at [269, 127] on app-all-jobs "All Jobs Date picker [DATE] [DATE] [DATE] M [DATE] T [DATE] W [DATE] T [DATE] F…" at bounding box center [254, 113] width 509 height 268
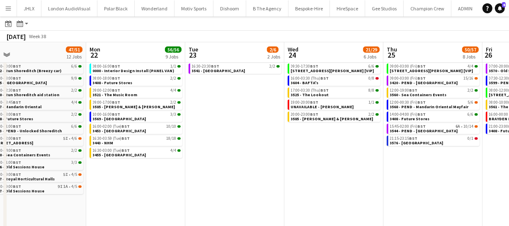
scroll to position [0, 269]
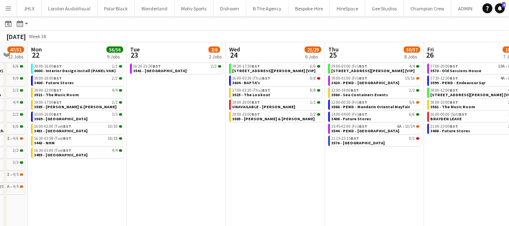
drag, startPoint x: 267, startPoint y: 127, endPoint x: 226, endPoint y: 122, distance: 41.3
click at [225, 122] on app-calendar-viewport "Fri 19 40/40 10 Jobs Sat 20 29/30 9 Jobs Sun 21 47/51 12 Jobs Mon 22 56/56 9 Jo…" at bounding box center [254, 125] width 509 height 244
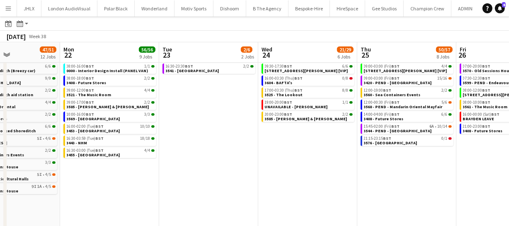
drag, startPoint x: 174, startPoint y: 159, endPoint x: 294, endPoint y: 117, distance: 126.6
click at [294, 117] on app-calendar-viewport "Fri 19 40/40 10 Jobs Sat 20 29/30 9 Jobs Sun 21 47/51 12 Jobs Mon 22 56/56 9 Jo…" at bounding box center [254, 125] width 509 height 244
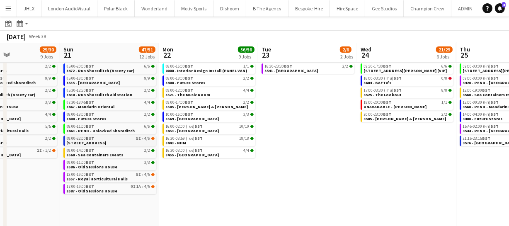
click at [106, 141] on link "09:00-22:00 BST 5I • [STREET_ADDRESS]" at bounding box center [111, 140] width 88 height 10
